Goal: Navigation & Orientation: Find specific page/section

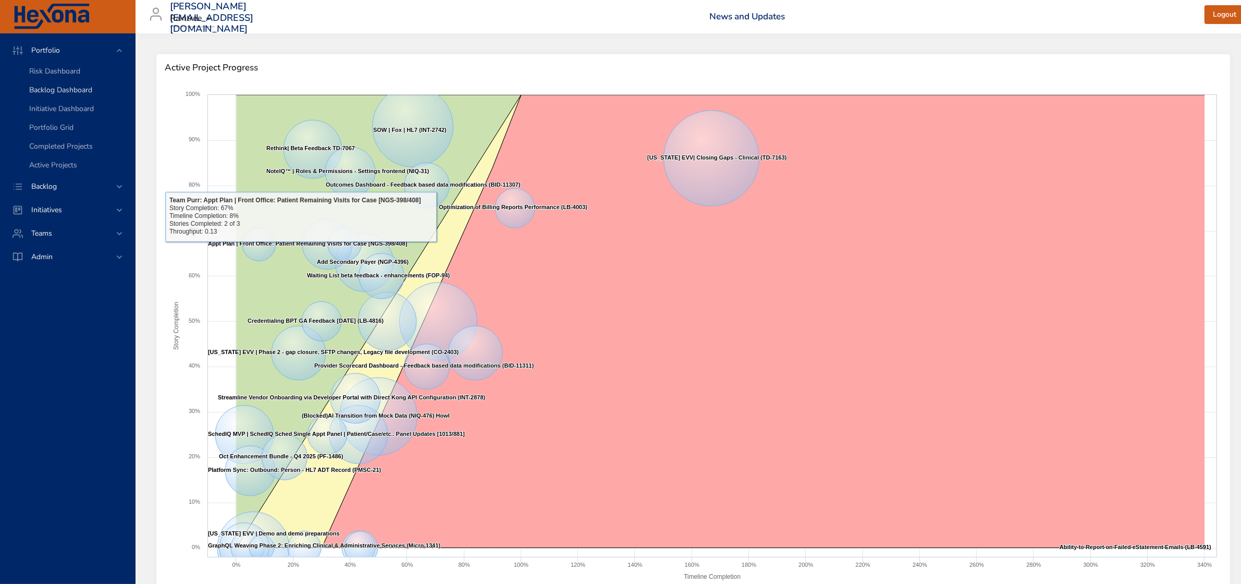
click at [67, 86] on span "Backlog Dashboard" at bounding box center [60, 90] width 63 height 10
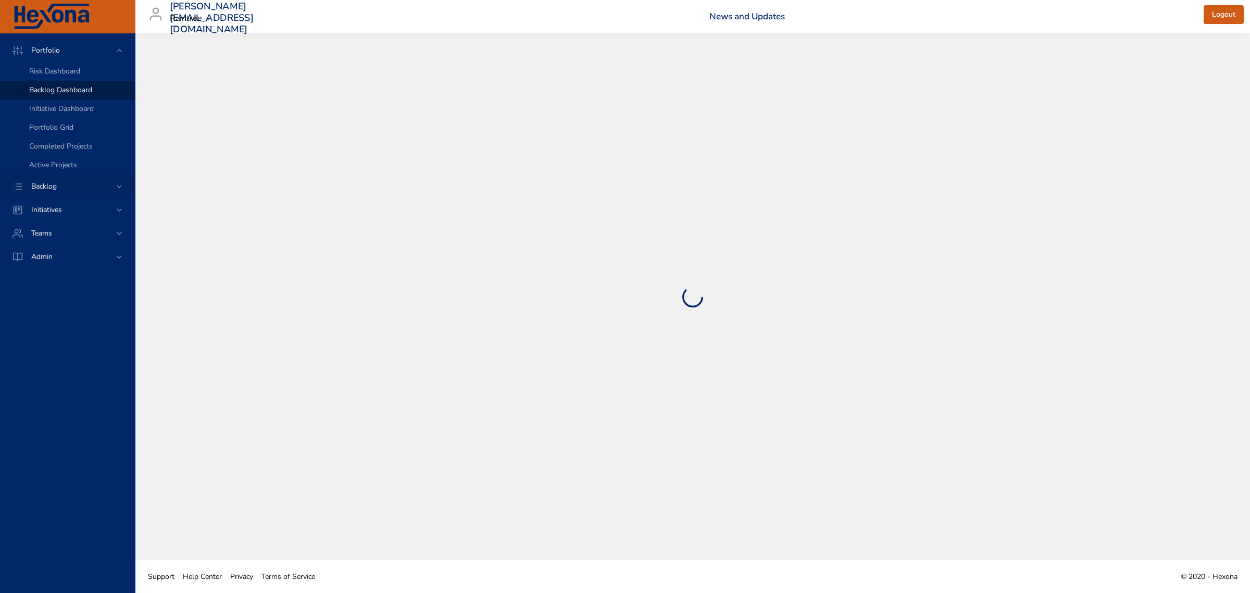
click at [60, 186] on span "Backlog" at bounding box center [44, 186] width 42 height 10
click at [55, 93] on span "Backlog Details" at bounding box center [54, 95] width 50 height 10
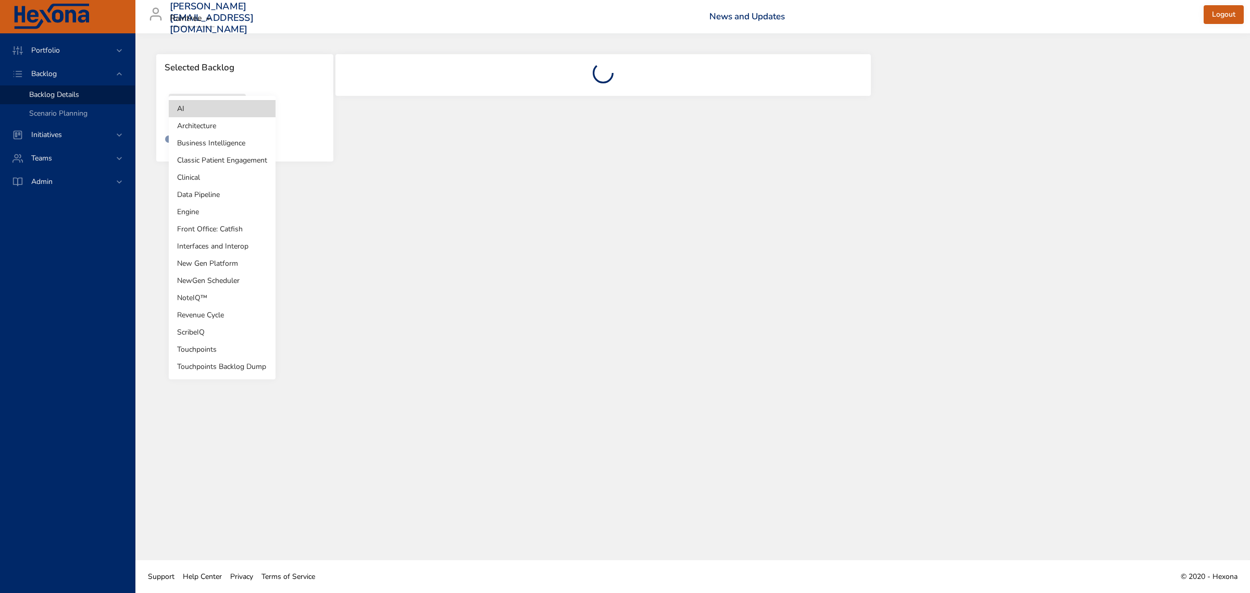
click at [233, 114] on body "Portfolio Backlog Backlog Details Scenario Planning Initiatives Teams Admin [PE…" at bounding box center [625, 296] width 1250 height 593
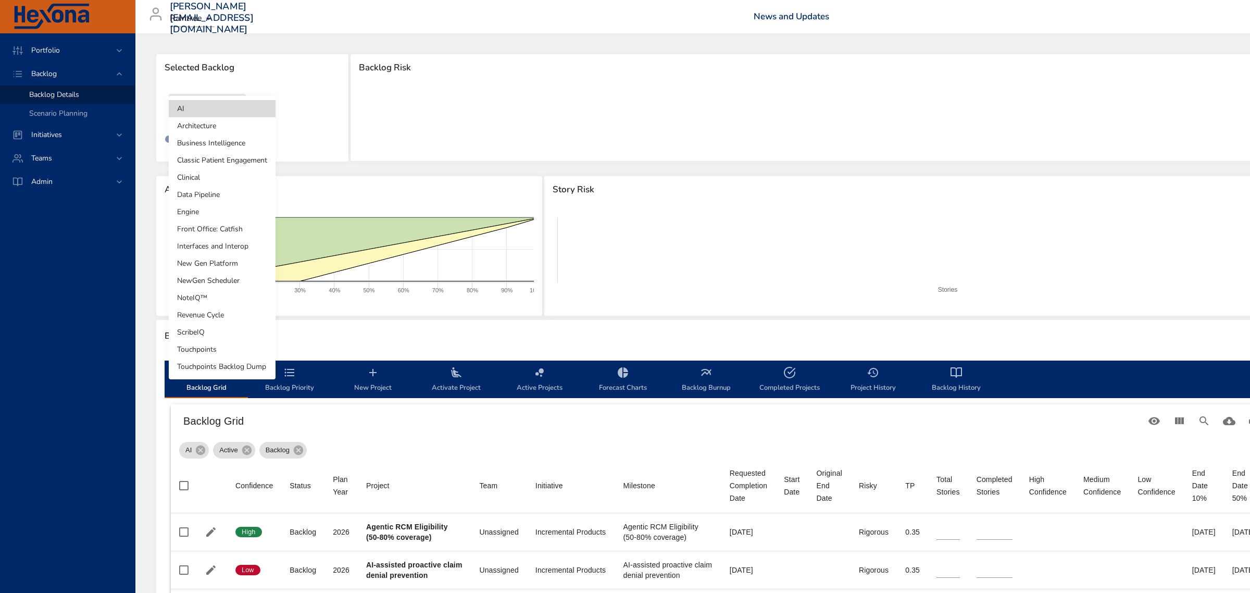
click at [212, 300] on li "NoteIQ™" at bounding box center [222, 297] width 107 height 17
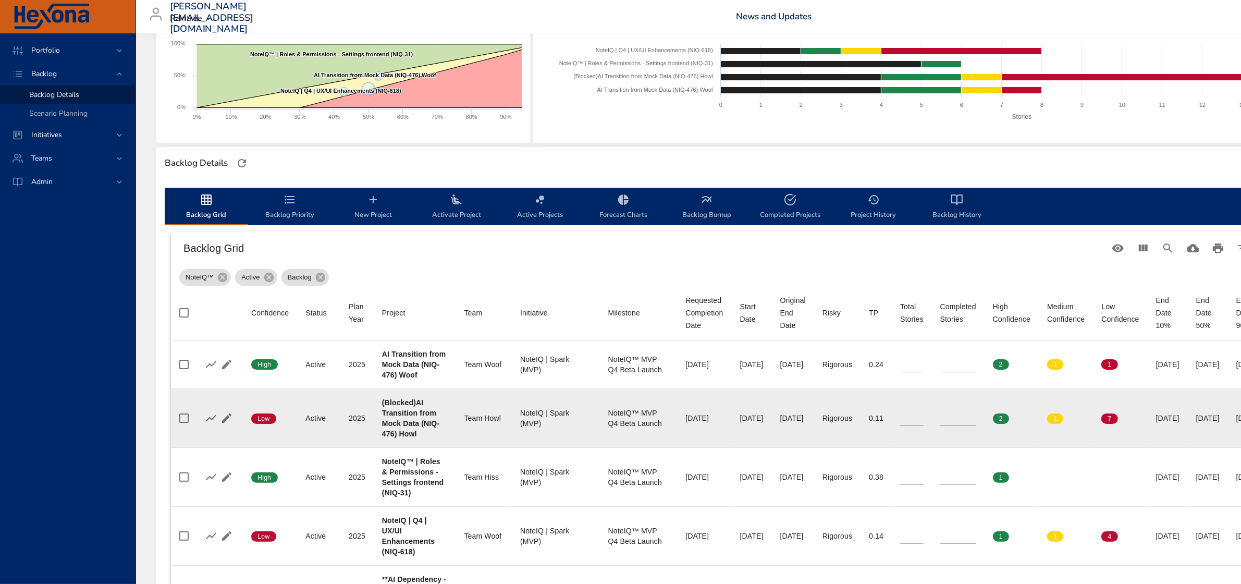
scroll to position [195, 0]
